Goal: Navigation & Orientation: Find specific page/section

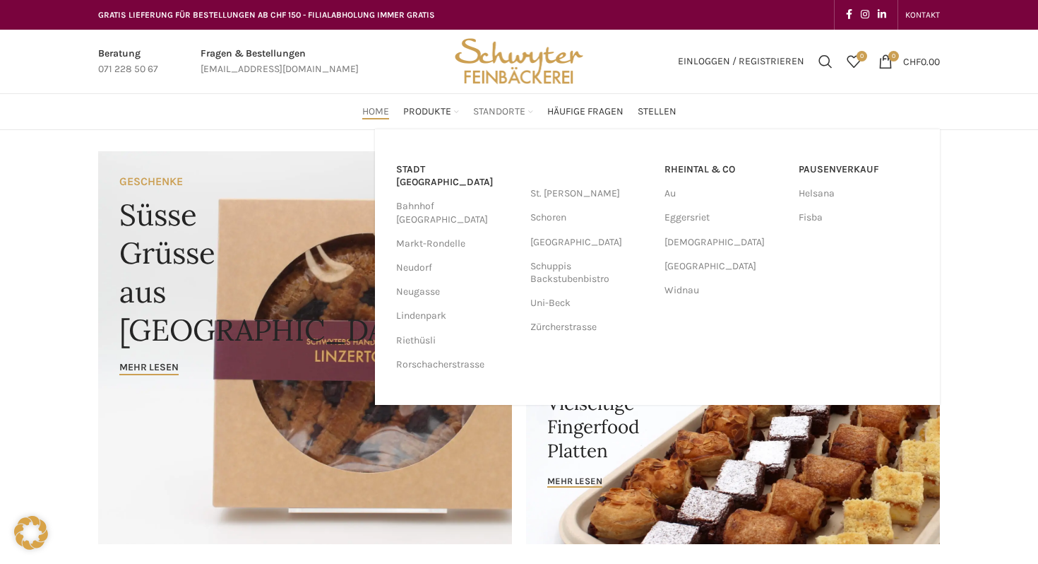
click at [515, 114] on span "Standorte" at bounding box center [499, 111] width 52 height 13
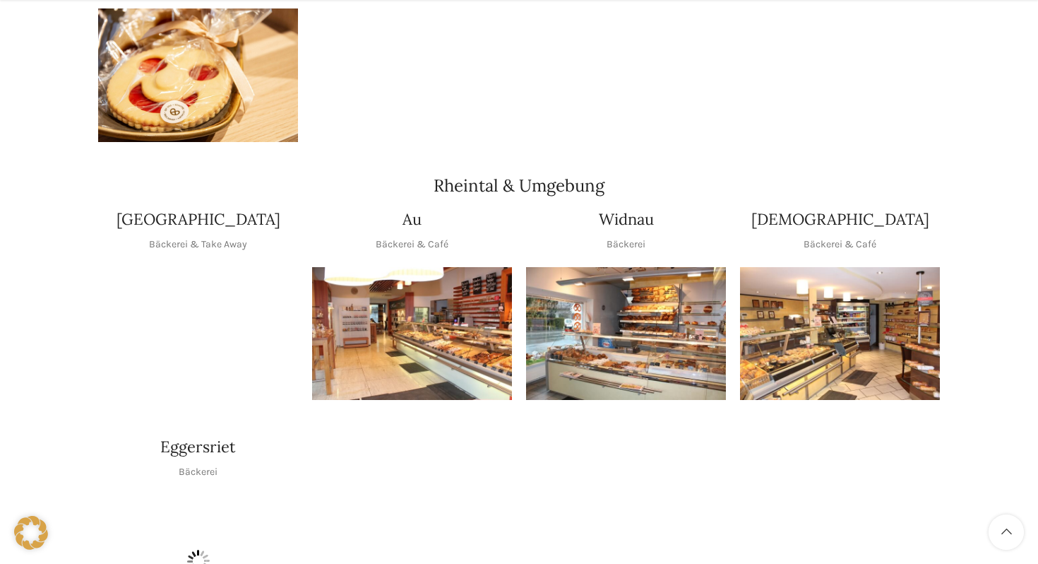
scroll to position [1139, 0]
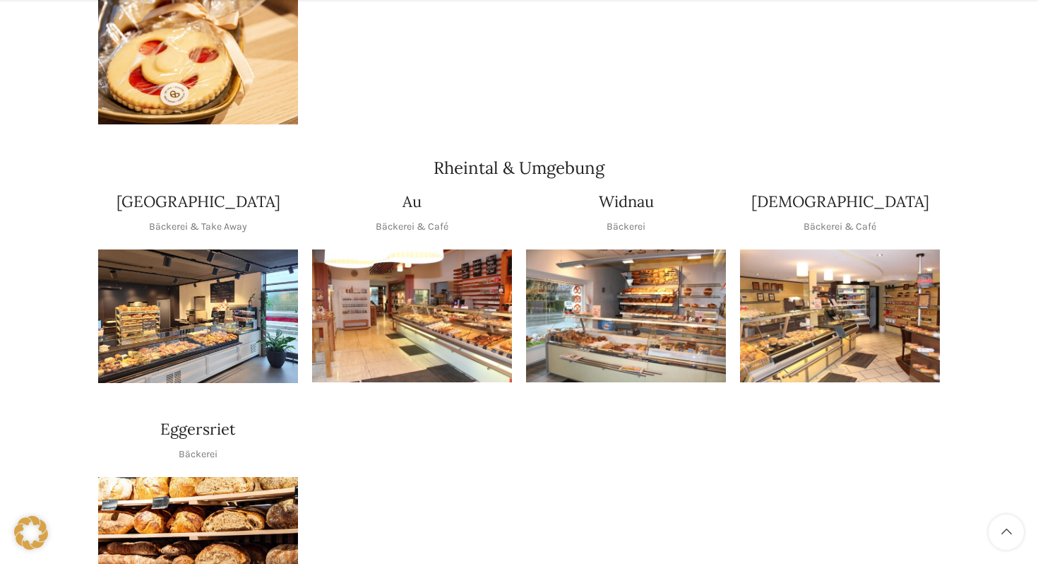
click at [400, 265] on img "1 / 1" at bounding box center [412, 315] width 200 height 133
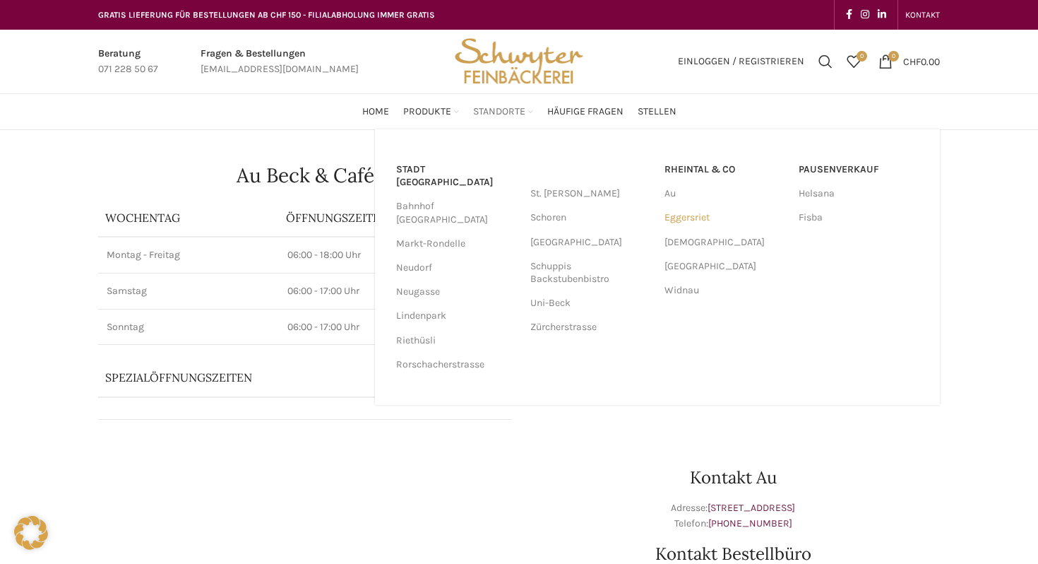
click at [698, 214] on link "Eggersriet" at bounding box center [725, 218] width 120 height 24
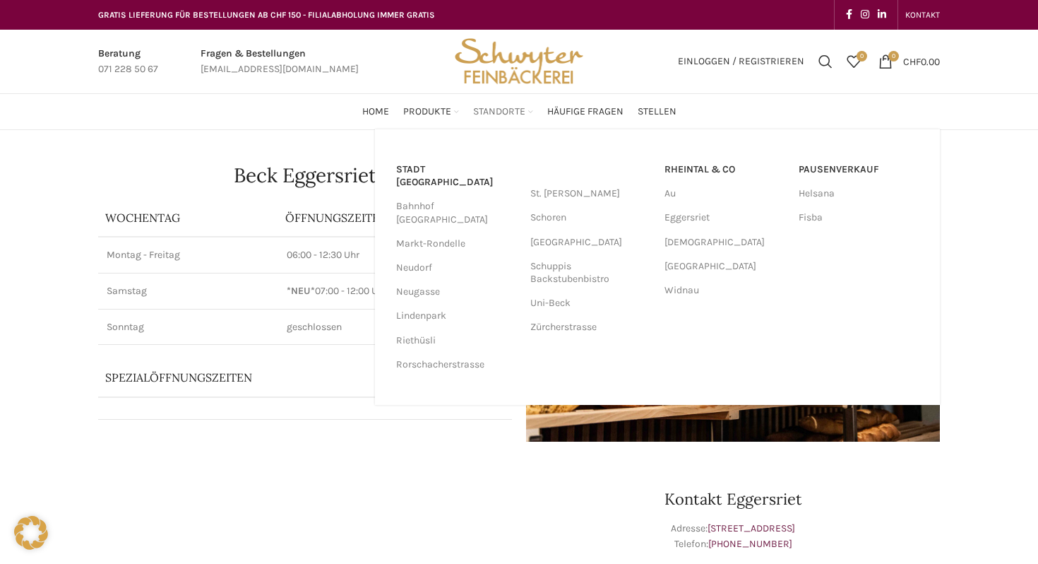
click at [504, 111] on span "Standorte" at bounding box center [499, 111] width 52 height 13
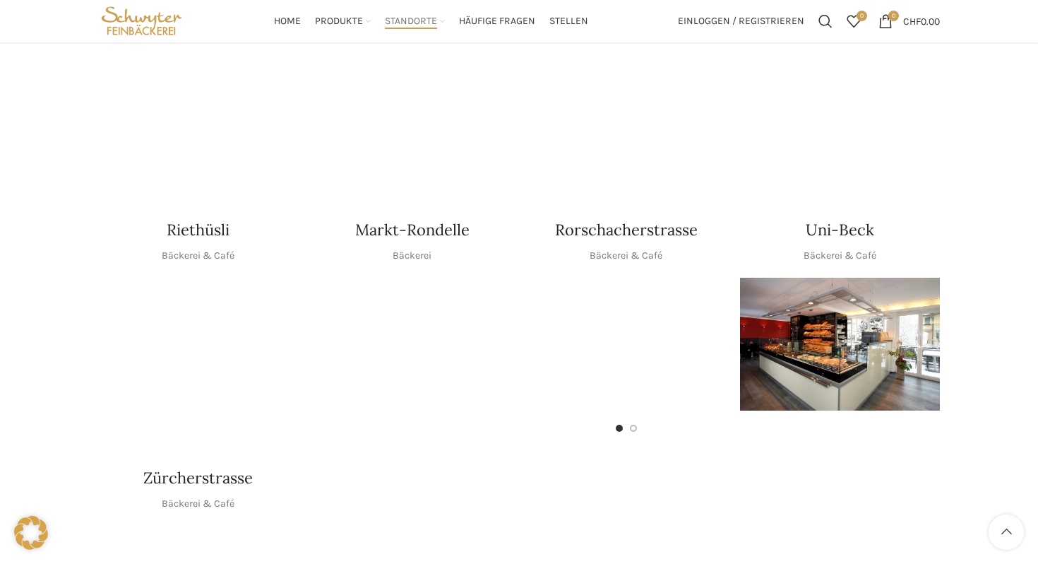
scroll to position [605, 0]
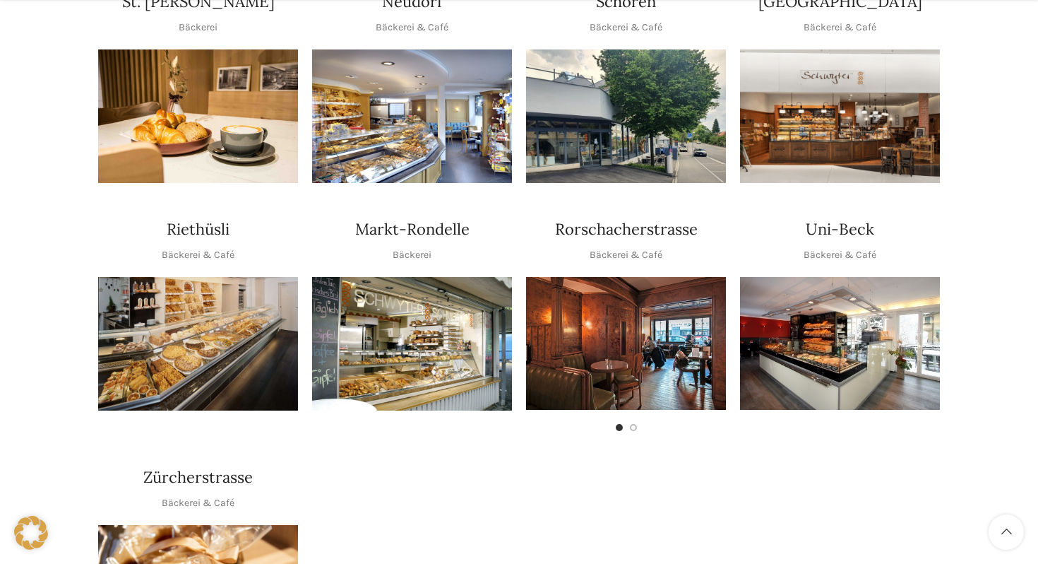
click at [457, 130] on img "1 / 1" at bounding box center [412, 115] width 200 height 133
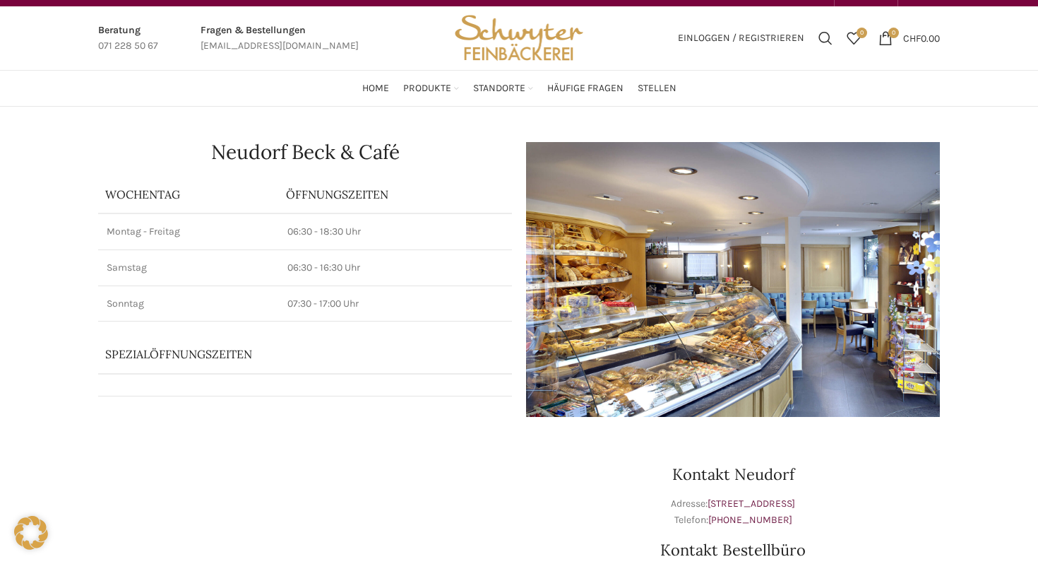
scroll to position [25, 0]
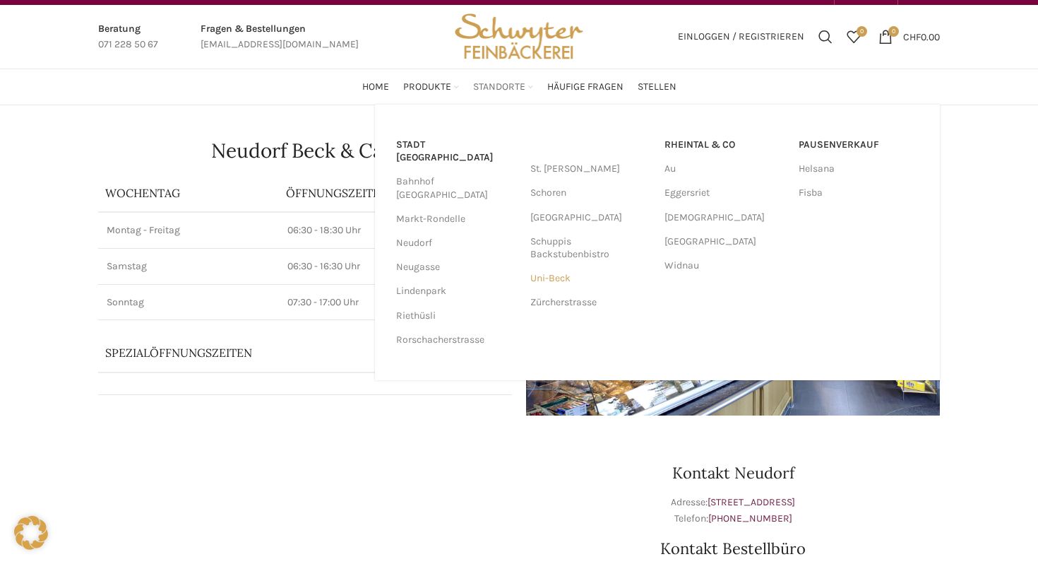
click at [550, 282] on link "Uni-Beck" at bounding box center [590, 278] width 120 height 24
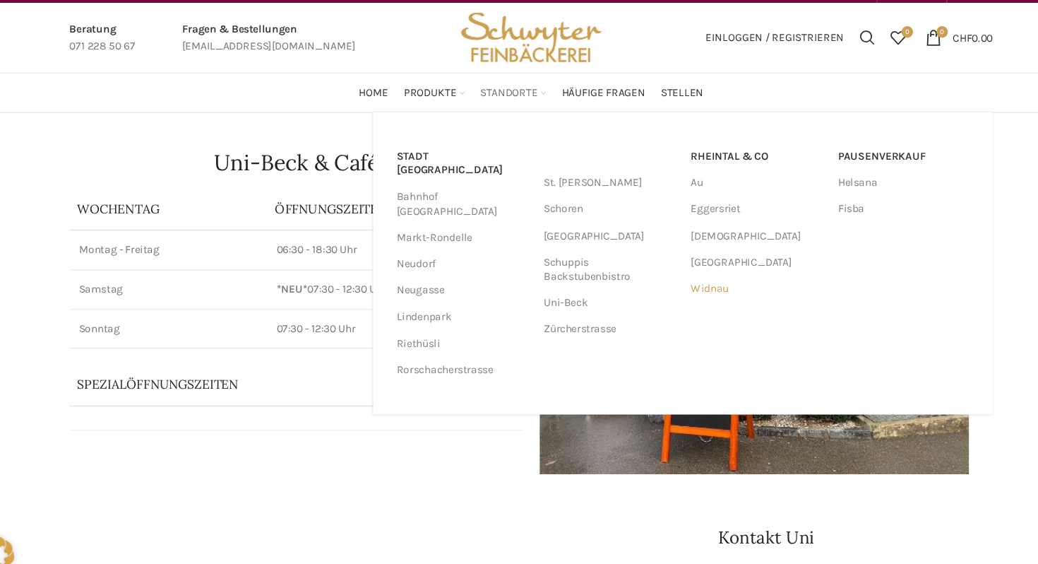
click at [667, 292] on link "Widnau" at bounding box center [725, 290] width 120 height 24
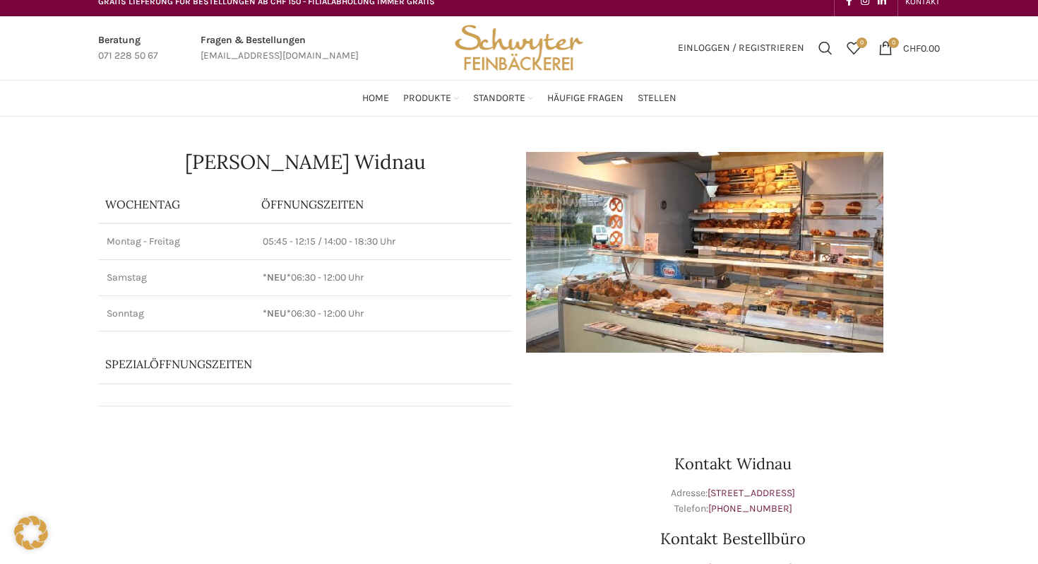
scroll to position [15, 0]
